Goal: Information Seeking & Learning: Learn about a topic

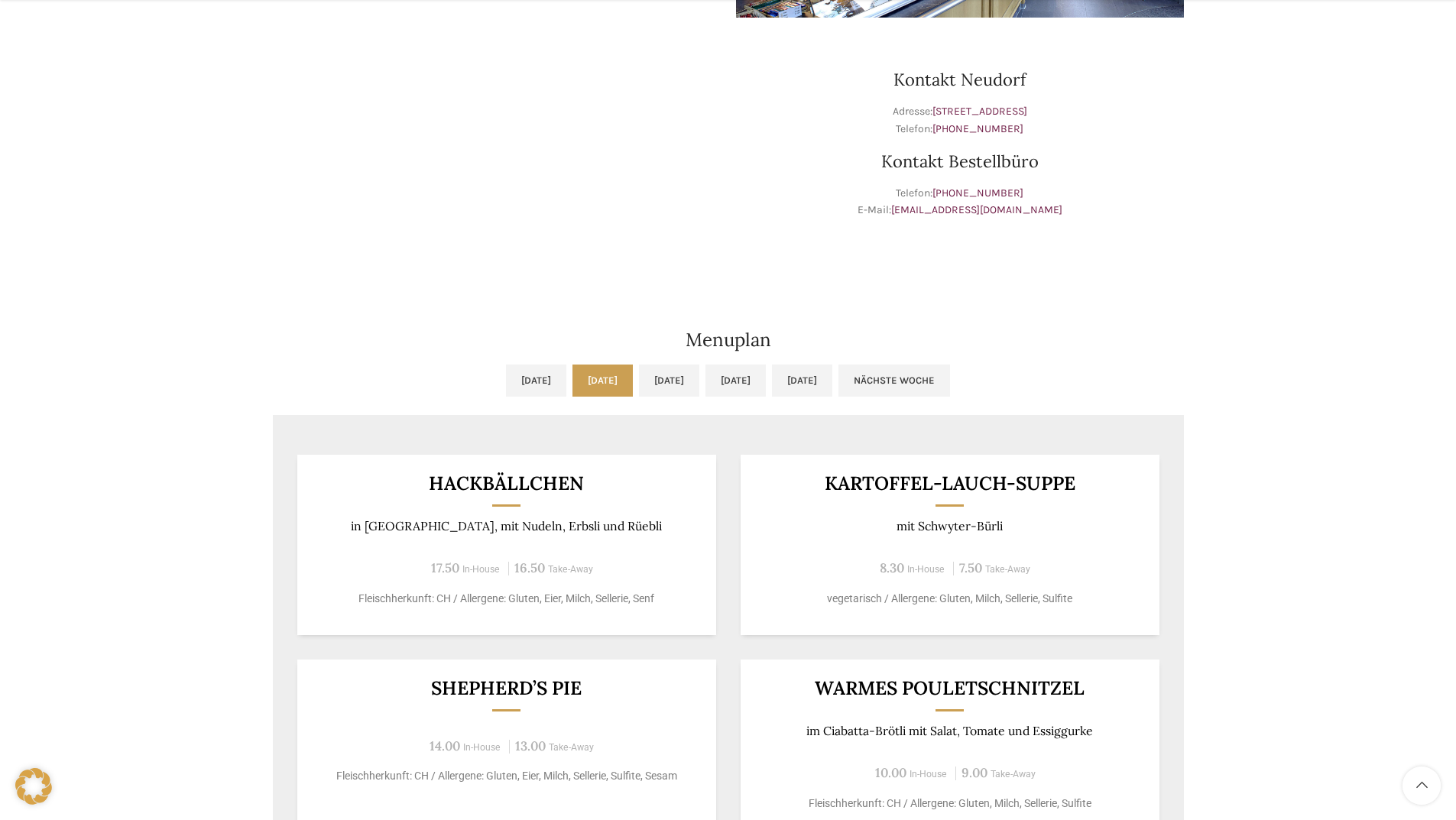
scroll to position [764, 0]
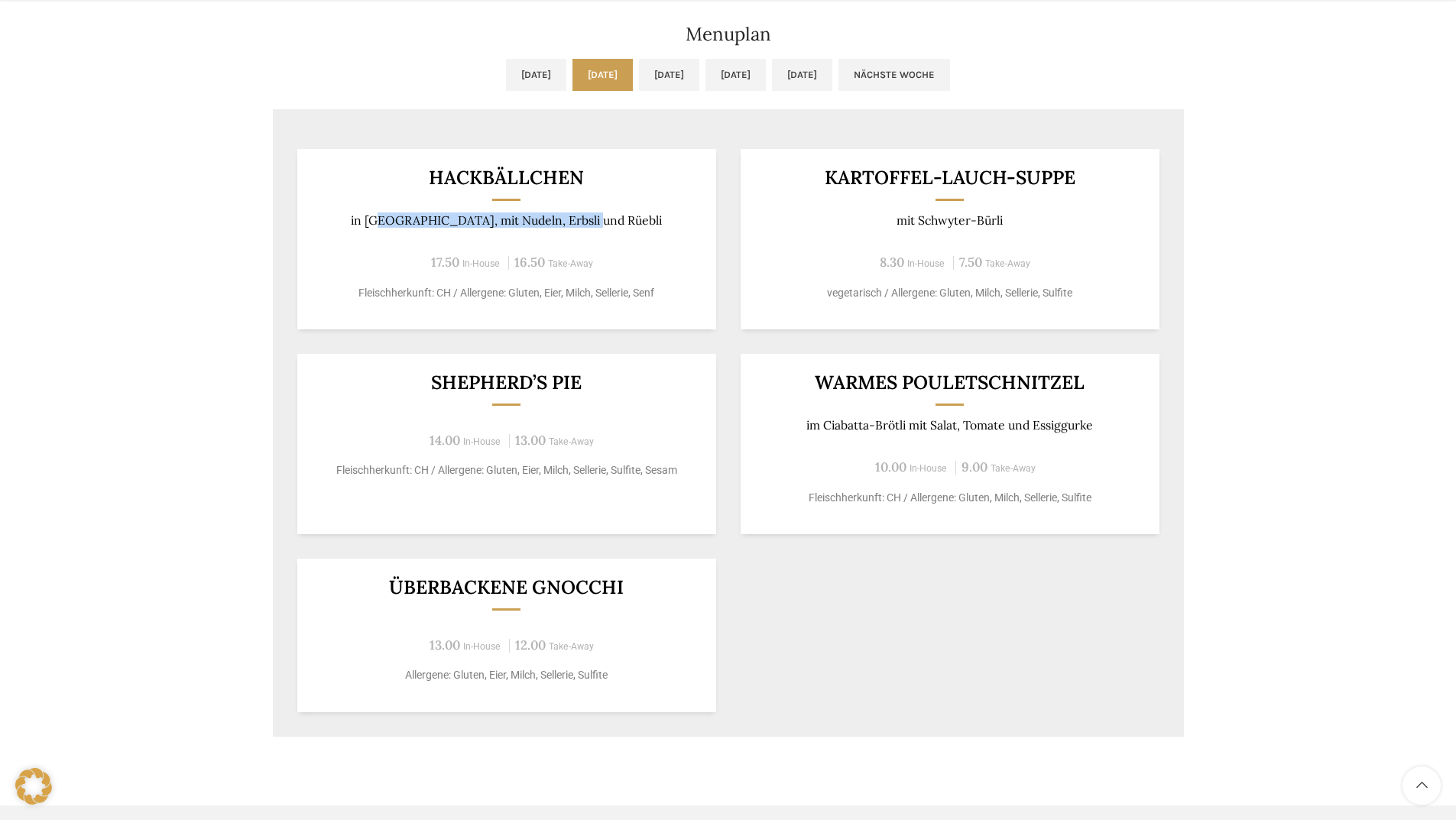
drag, startPoint x: 407, startPoint y: 218, endPoint x: 616, endPoint y: 223, distance: 209.1
click at [616, 223] on p "in [GEOGRAPHIC_DATA], mit Nudeln, Erbsli und Rüebli" at bounding box center [506, 220] width 381 height 14
click at [484, 220] on p "in [GEOGRAPHIC_DATA], mit Nudeln, Erbsli und Rüebli" at bounding box center [506, 220] width 381 height 14
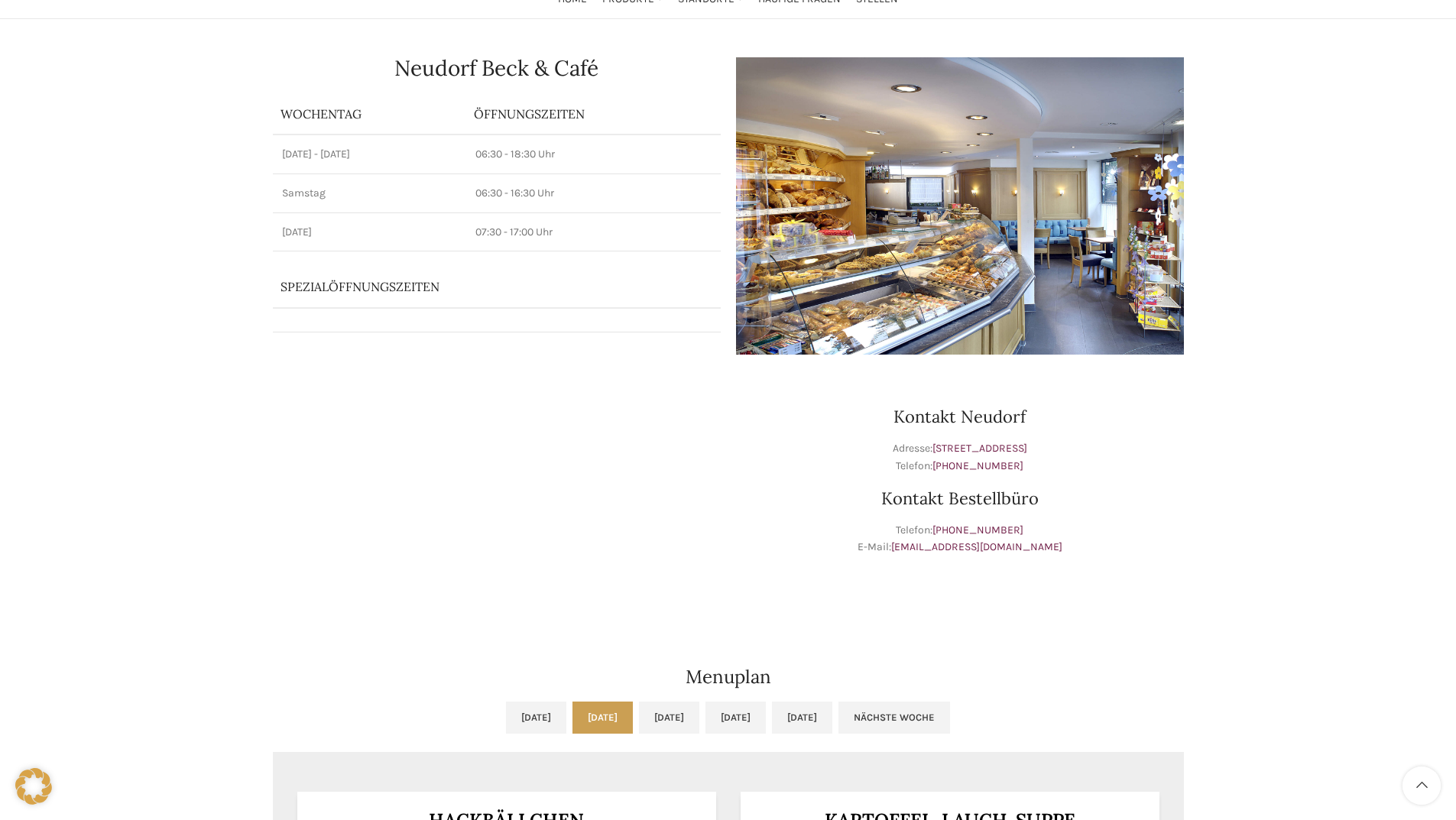
scroll to position [0, 0]
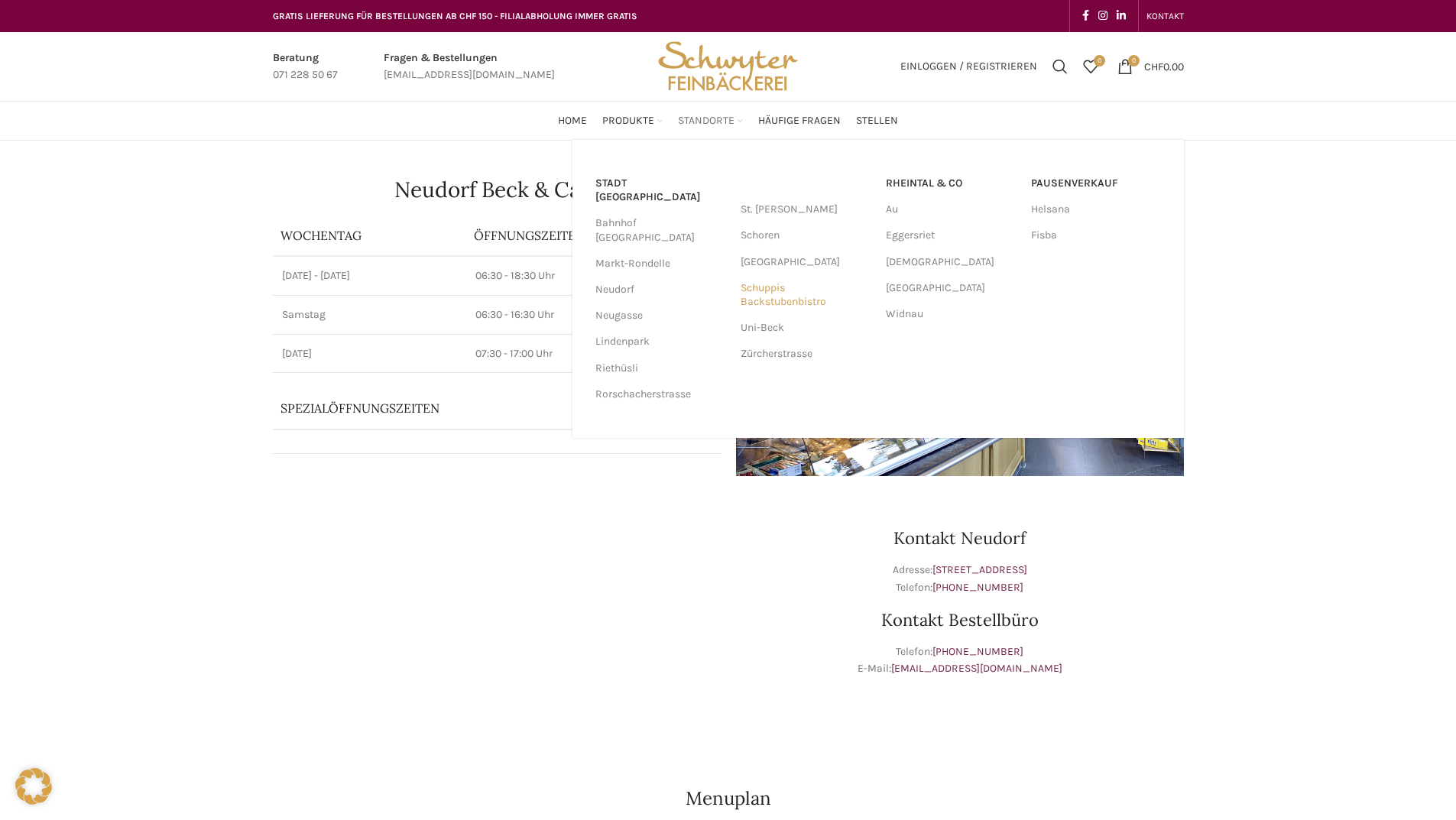
click at [769, 285] on link "Schuppis Backstubenbistro" at bounding box center [805, 295] width 130 height 39
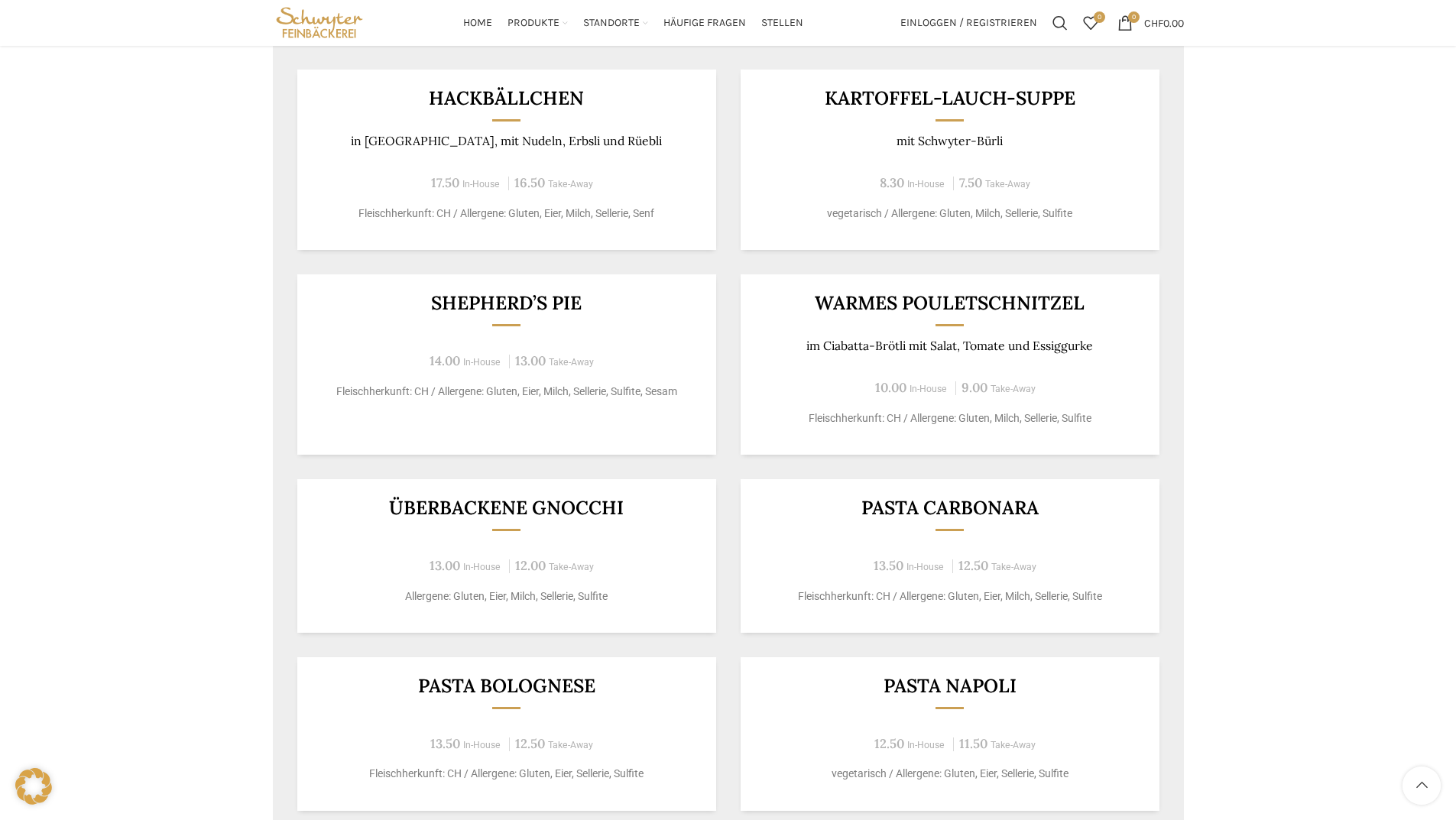
scroll to position [917, 0]
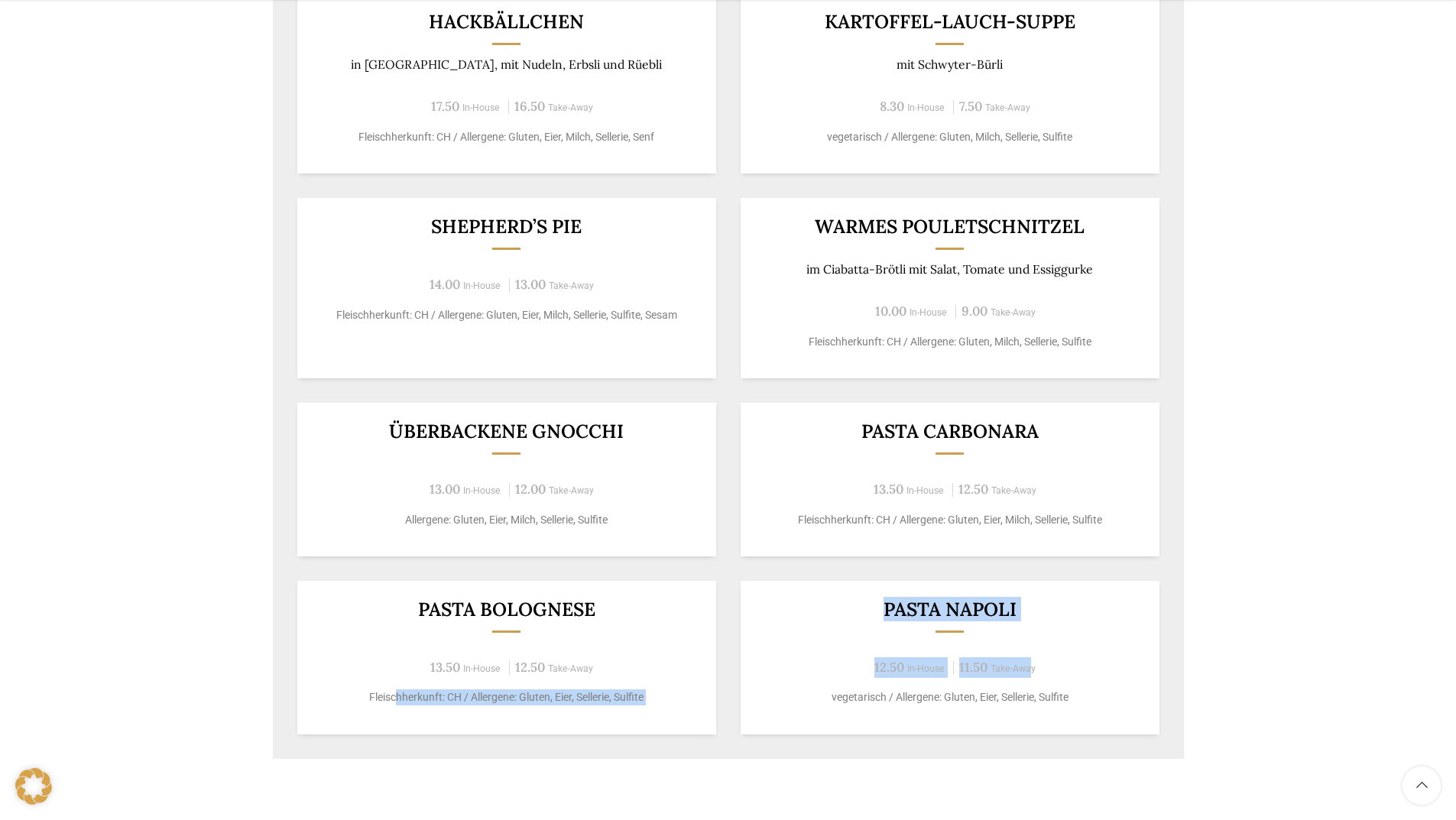
drag, startPoint x: 394, startPoint y: 680, endPoint x: 1031, endPoint y: 673, distance: 637.0
click at [1031, 673] on div "Hackbällchen in Cremesauce, mit Nudeln, Erbsli und Rüebli 17.50 In-House 16.50 …" at bounding box center [728, 363] width 911 height 789
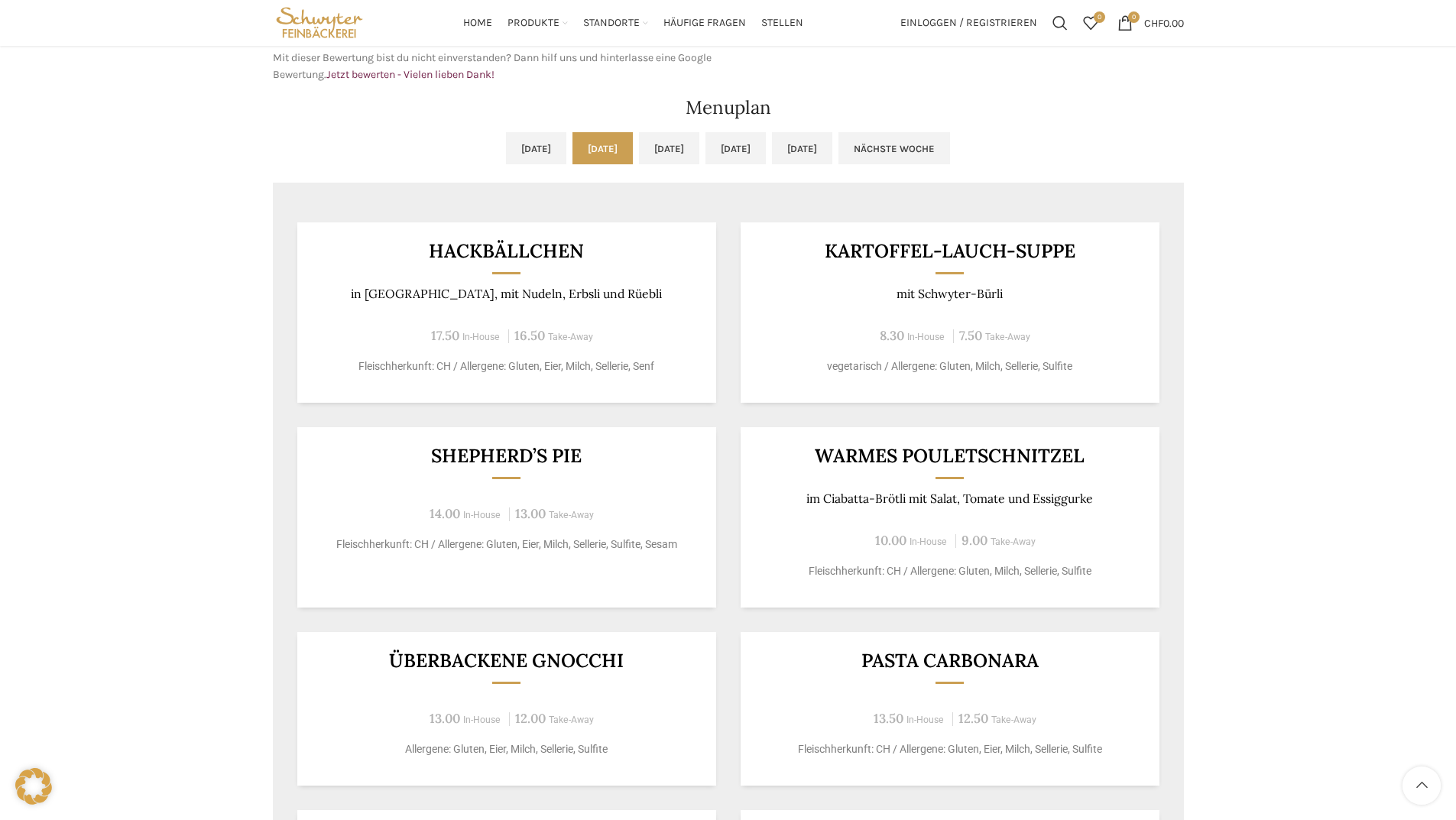
scroll to position [611, 0]
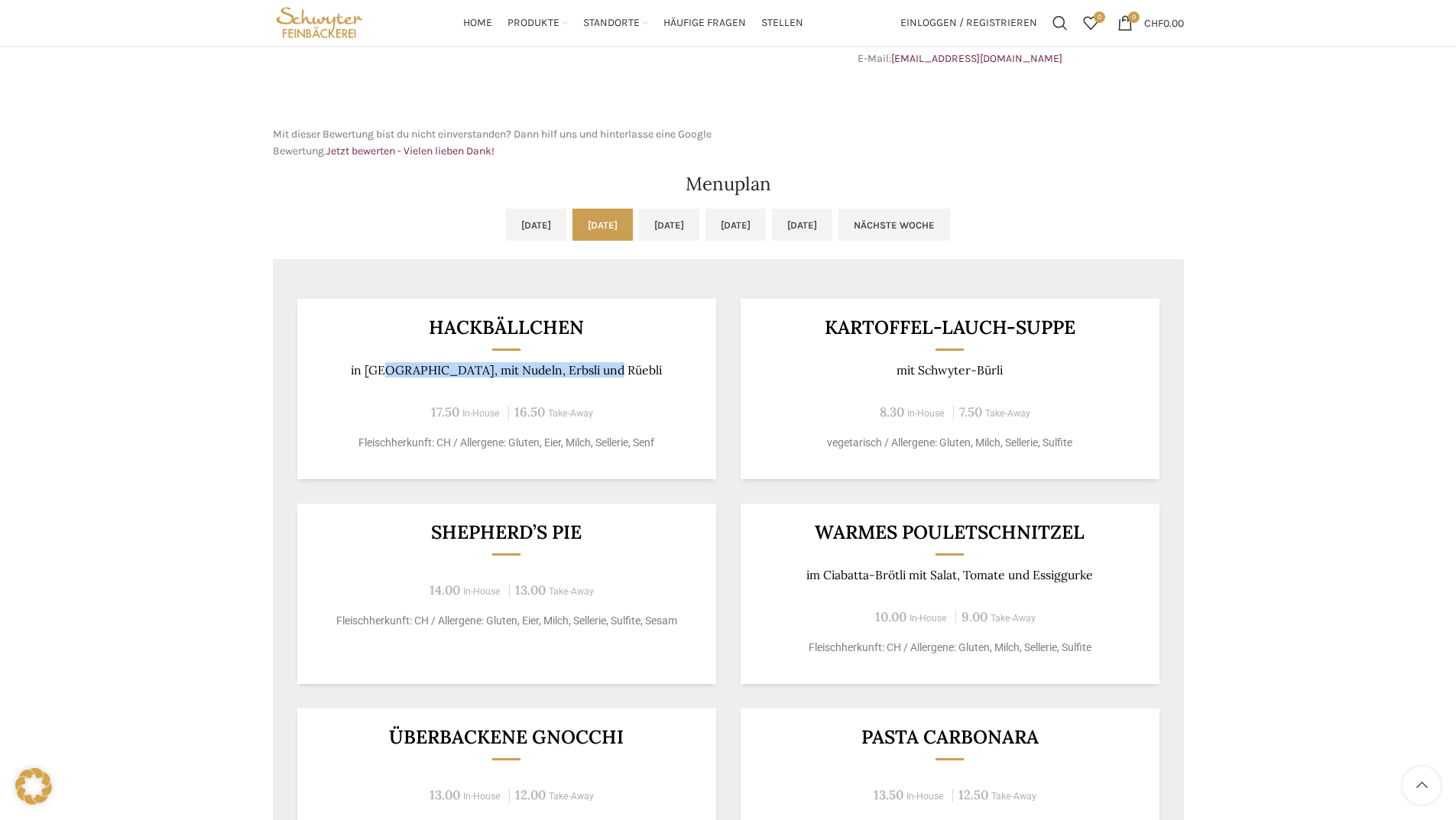
drag, startPoint x: 417, startPoint y: 365, endPoint x: 635, endPoint y: 369, distance: 218.0
click at [635, 369] on p "in [GEOGRAPHIC_DATA], mit Nudeln, Erbsli und Rüebli" at bounding box center [506, 370] width 381 height 14
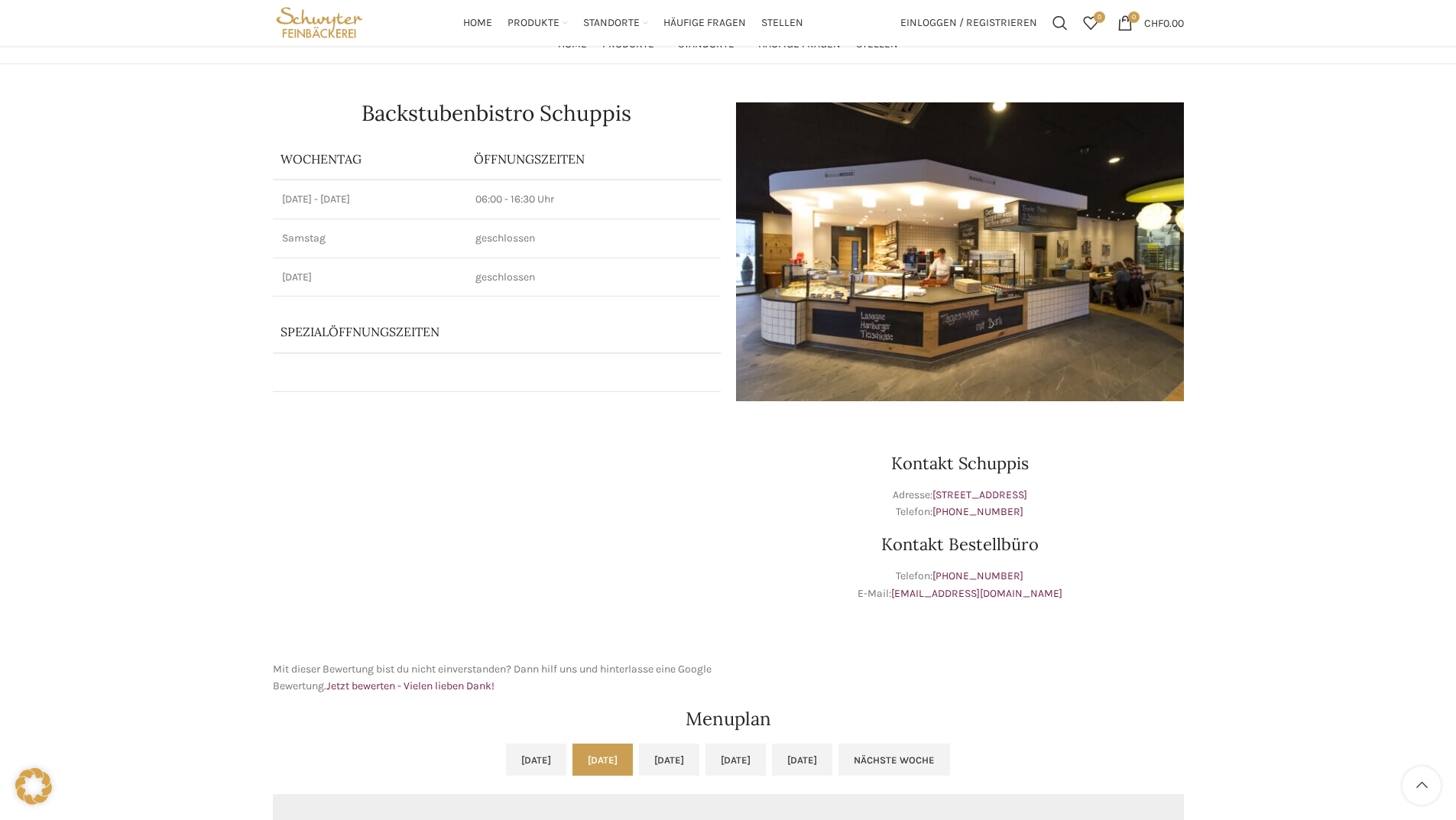
scroll to position [0, 0]
